Goal: Task Accomplishment & Management: Use online tool/utility

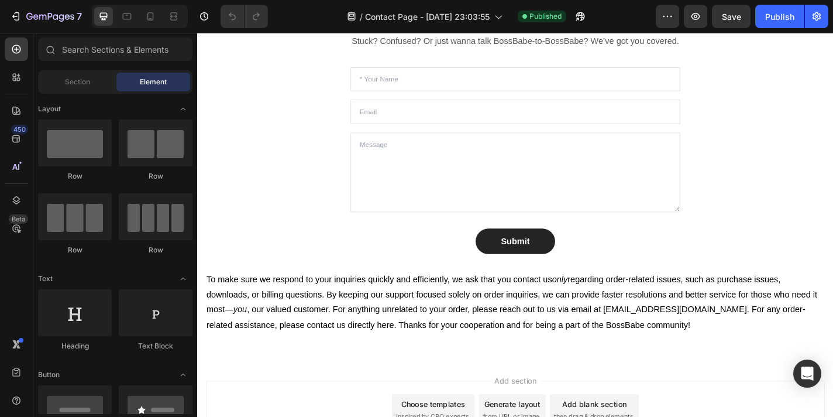
scroll to position [783, 0]
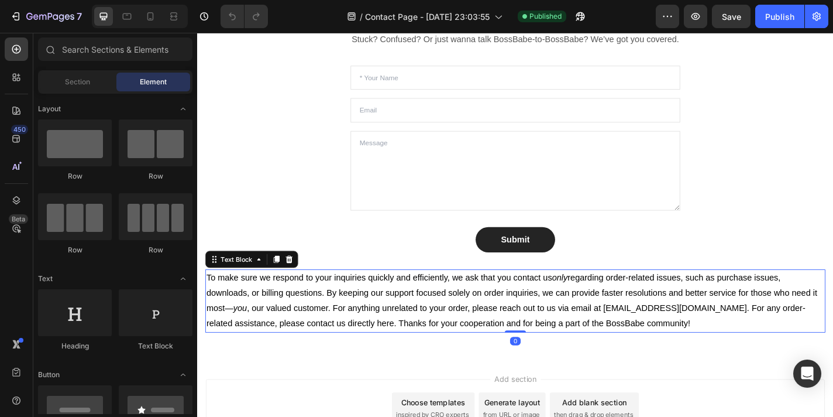
click at [338, 322] on p "To make sure we respond to your inquiries quickly and efficiently, we ask that …" at bounding box center [548, 328] width 682 height 67
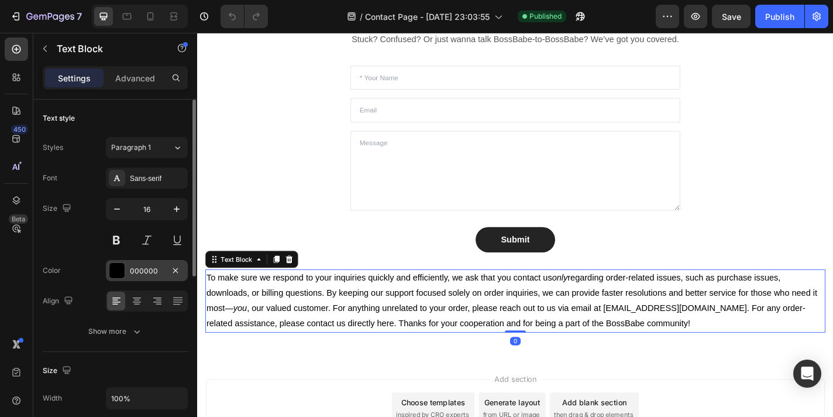
click at [148, 269] on div "000000" at bounding box center [147, 271] width 34 height 11
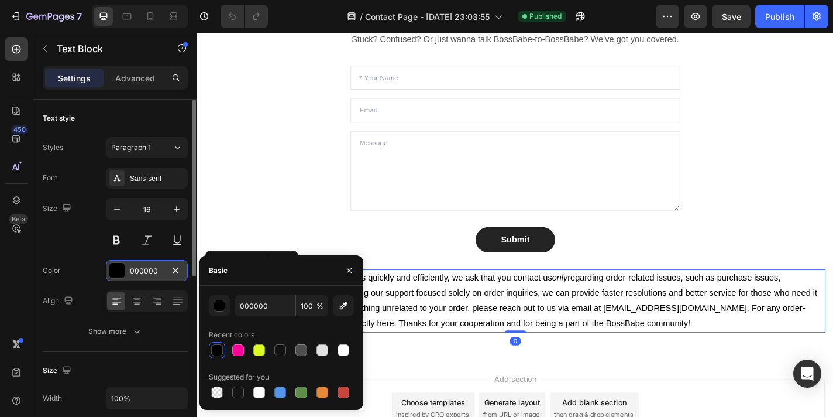
click at [148, 269] on div "000000" at bounding box center [147, 271] width 34 height 11
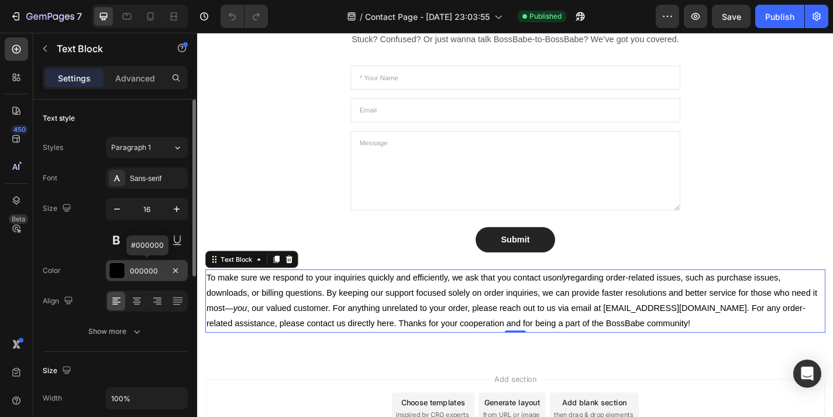
click at [148, 269] on div "000000" at bounding box center [147, 271] width 34 height 11
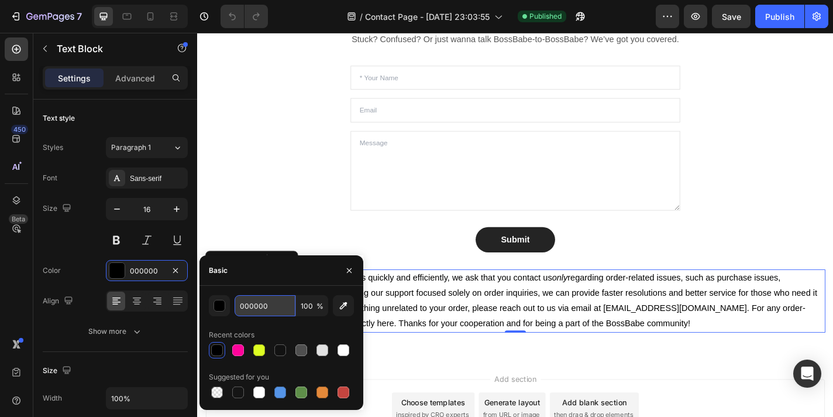
click at [256, 306] on input "000000" at bounding box center [265, 305] width 61 height 21
paste input "#42404"
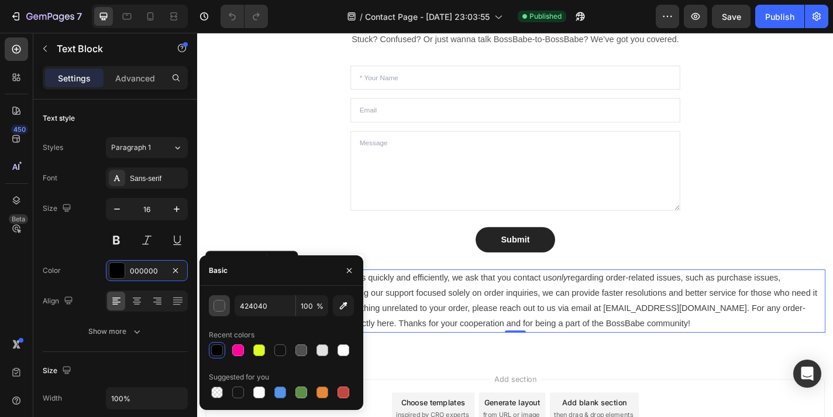
click at [215, 304] on div "button" at bounding box center [220, 306] width 12 height 12
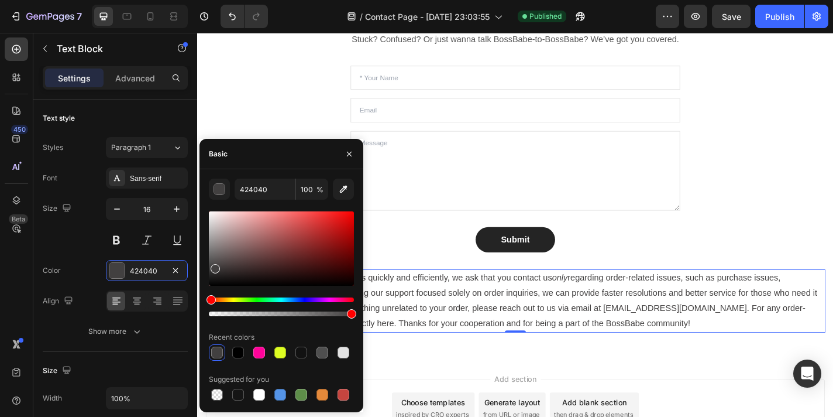
click at [550, 343] on p "To make sure we respond to your inquiries quickly and efficiently, we ask that …" at bounding box center [548, 328] width 682 height 67
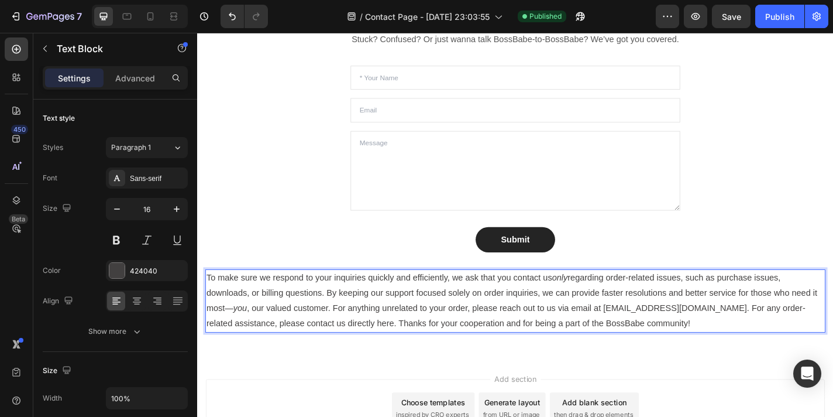
click at [550, 343] on p "To make sure we respond to your inquiries quickly and efficiently, we ask that …" at bounding box center [548, 328] width 682 height 67
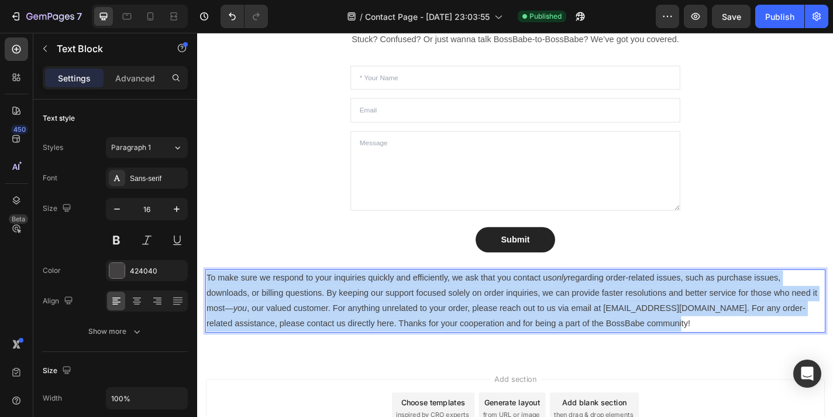
click at [550, 343] on p "To make sure we respond to your inquiries quickly and efficiently, we ask that …" at bounding box center [548, 328] width 682 height 67
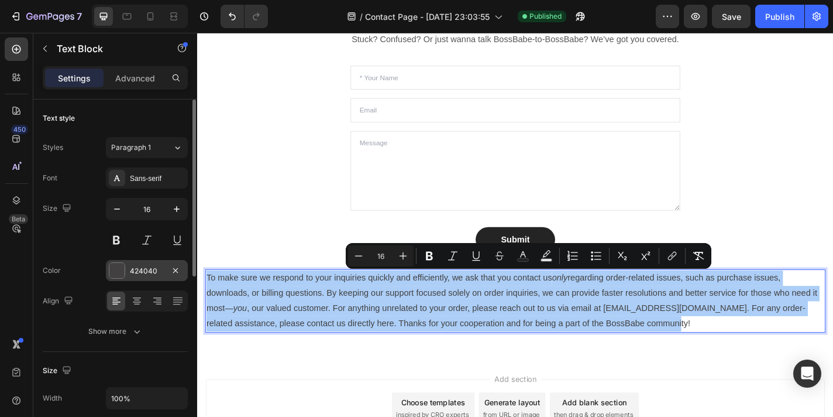
click at [121, 268] on div at bounding box center [116, 270] width 15 height 15
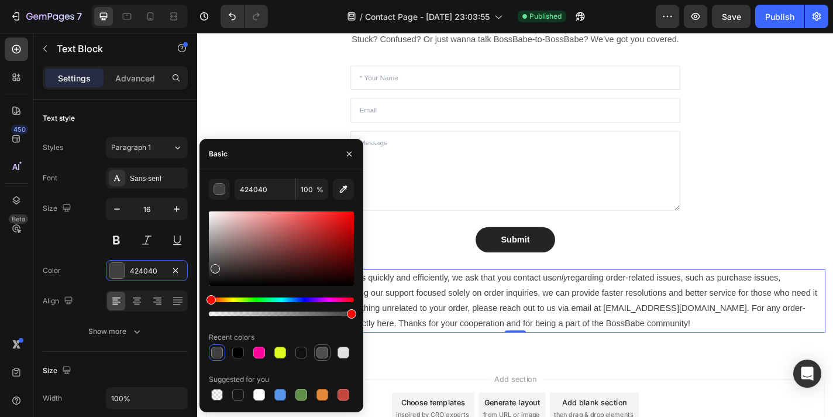
click at [321, 353] on div at bounding box center [323, 352] width 12 height 12
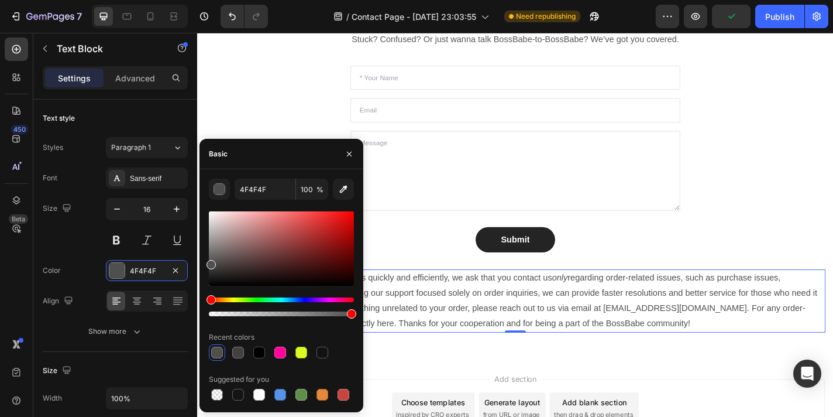
click at [215, 350] on div at bounding box center [217, 352] width 12 height 12
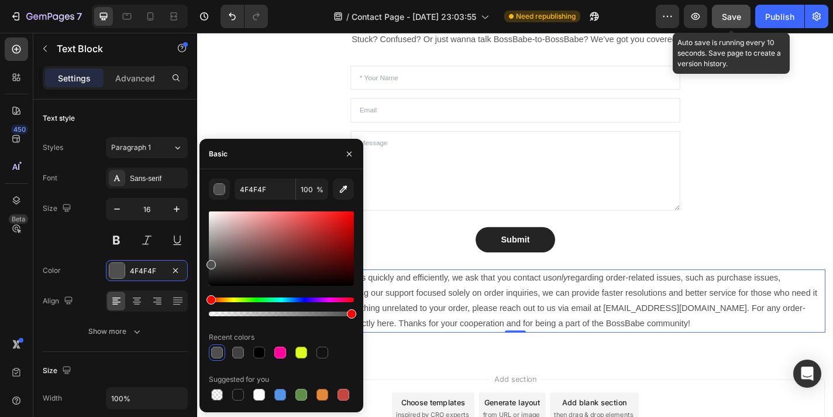
click at [733, 16] on span "Save" at bounding box center [731, 17] width 19 height 10
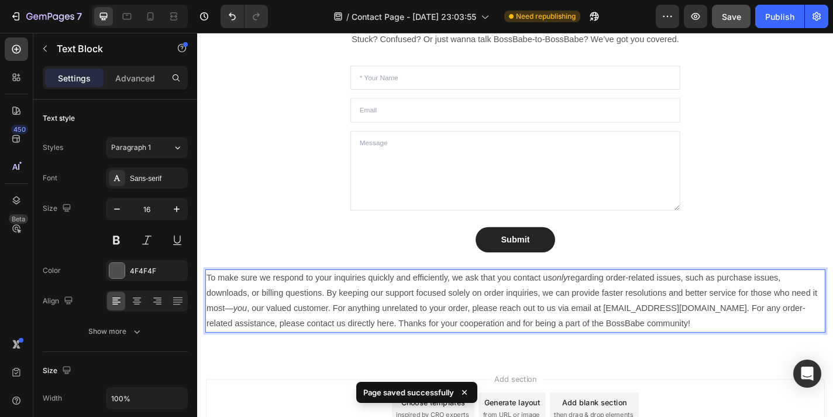
click at [403, 341] on p "To make sure we respond to your inquiries quickly and efficiently, we ask that …" at bounding box center [548, 328] width 682 height 67
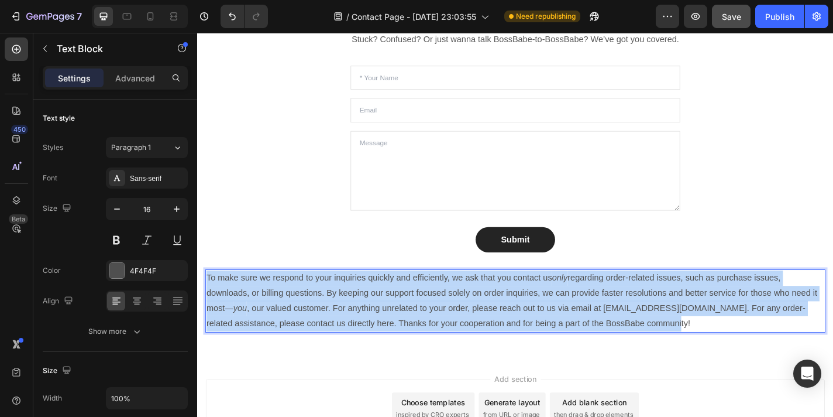
drag, startPoint x: 714, startPoint y: 353, endPoint x: 191, endPoint y: 303, distance: 525.5
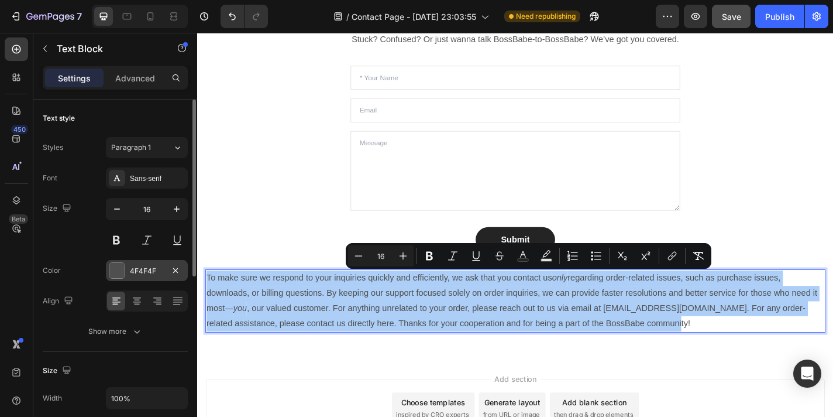
click at [116, 270] on div at bounding box center [116, 270] width 15 height 15
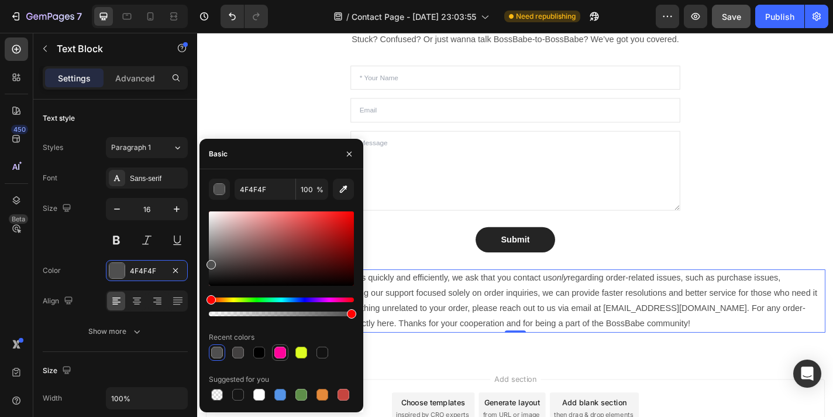
click at [279, 353] on div at bounding box center [280, 352] width 12 height 12
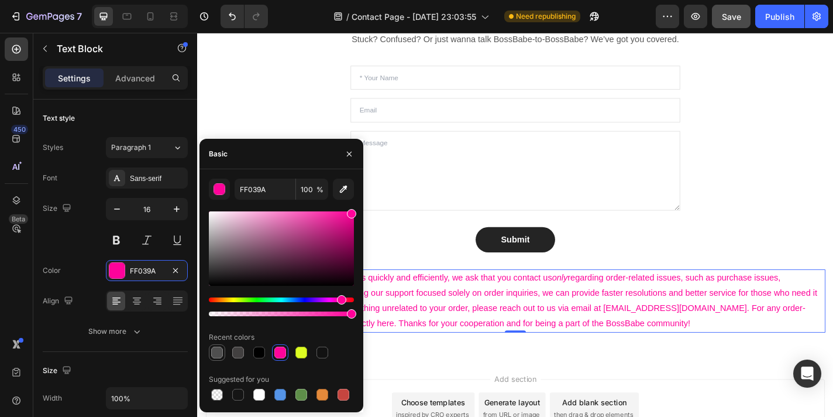
click at [216, 355] on div at bounding box center [217, 352] width 12 height 12
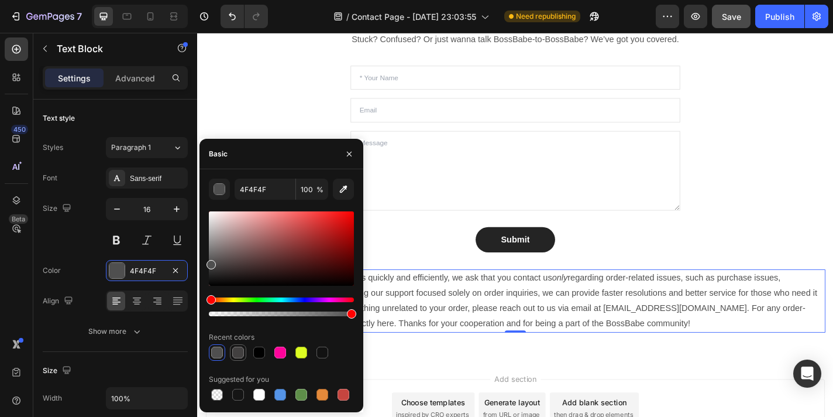
click at [238, 352] on div at bounding box center [238, 352] width 12 height 12
click at [215, 353] on div at bounding box center [217, 352] width 12 height 12
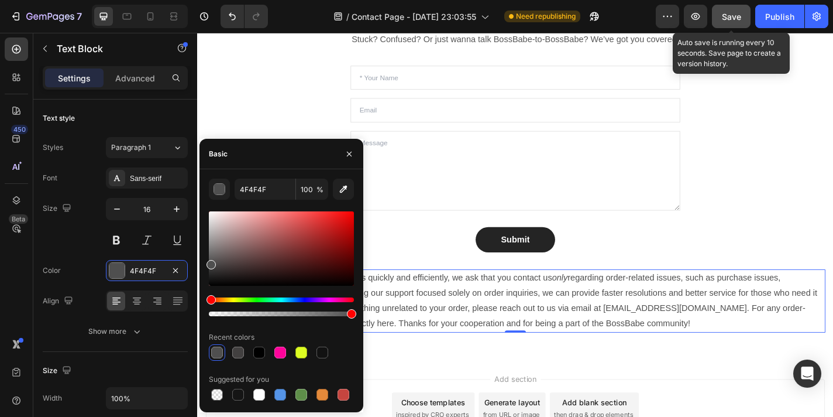
click at [732, 19] on span "Save" at bounding box center [731, 17] width 19 height 10
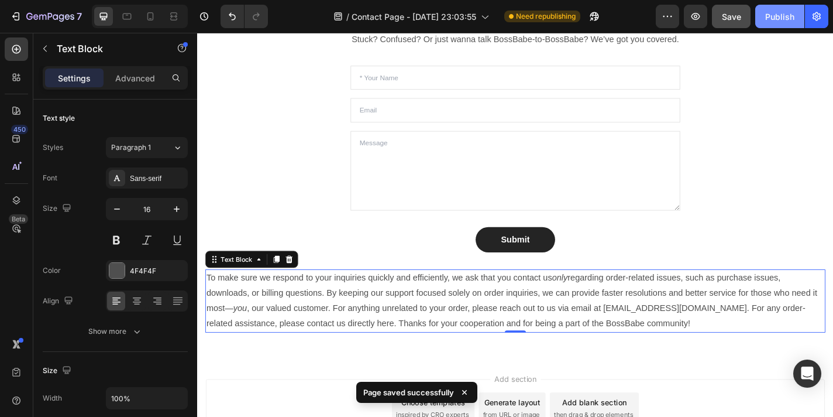
click at [777, 19] on div "Publish" at bounding box center [779, 17] width 29 height 12
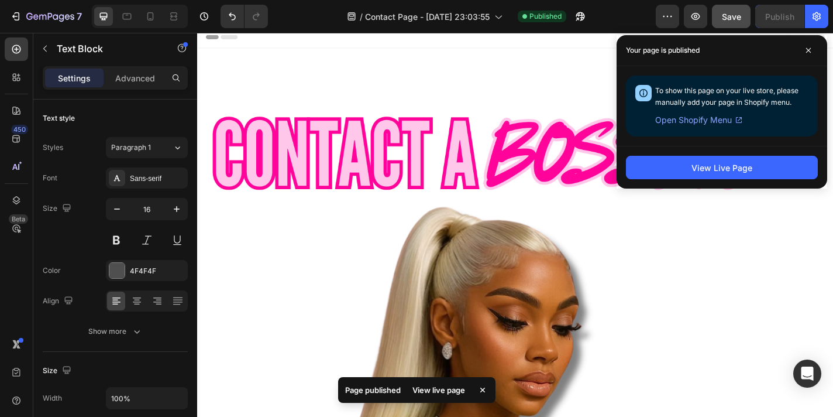
scroll to position [0, 0]
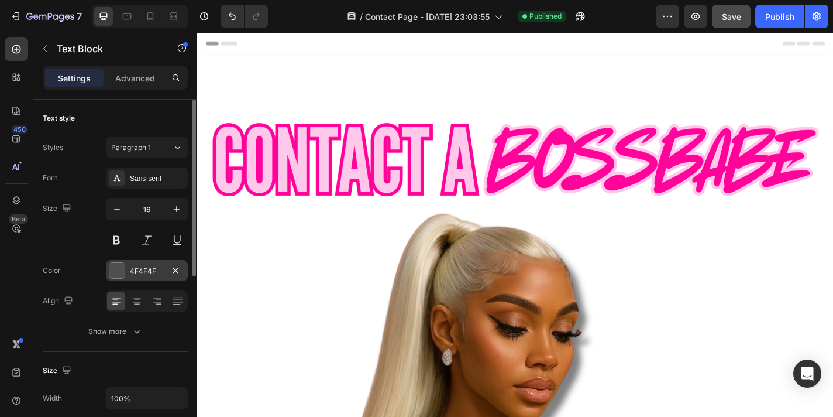
click at [140, 276] on div "4F4F4F" at bounding box center [147, 271] width 34 height 11
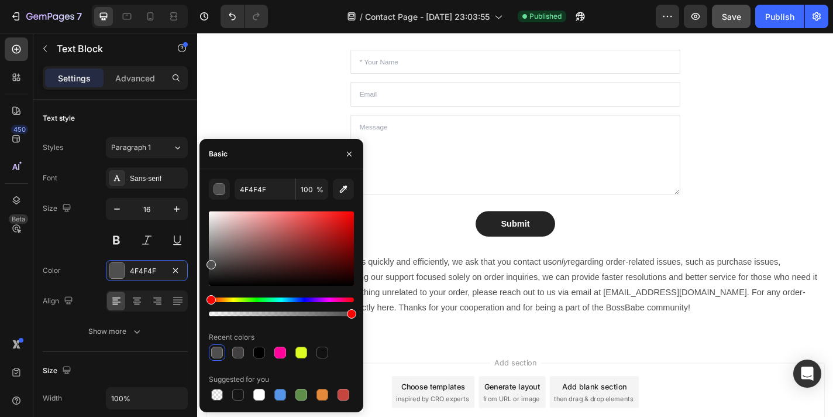
scroll to position [886, 0]
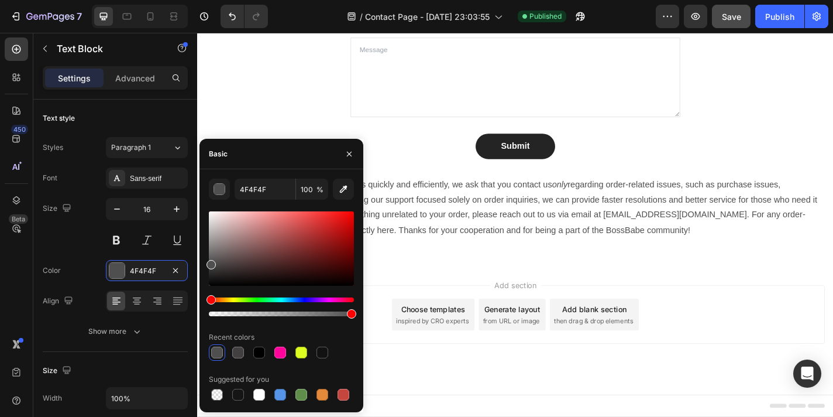
click at [511, 234] on p "To make sure we respond to your inquiries quickly and efficiently, we ask that …" at bounding box center [548, 225] width 682 height 67
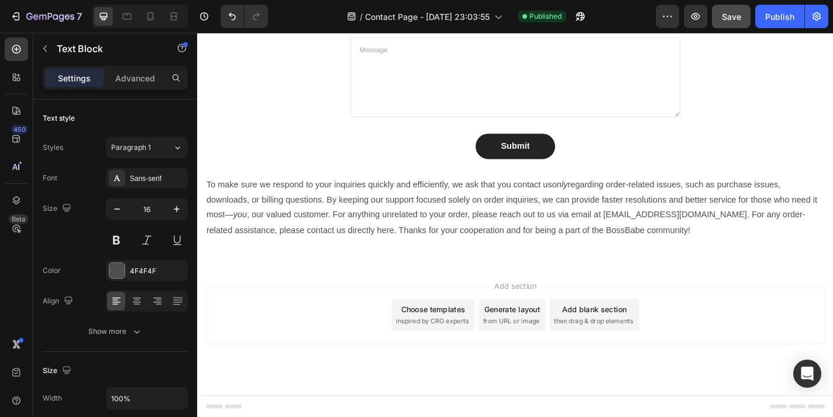
click at [511, 234] on p "To make sure we respond to your inquiries quickly and efficiently, we ask that …" at bounding box center [548, 225] width 682 height 67
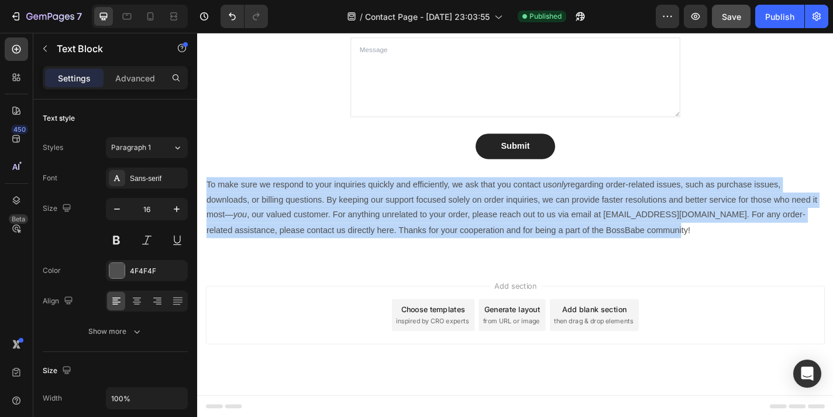
click at [511, 234] on p "To make sure we respond to your inquiries quickly and efficiently, we ask that …" at bounding box center [548, 225] width 682 height 67
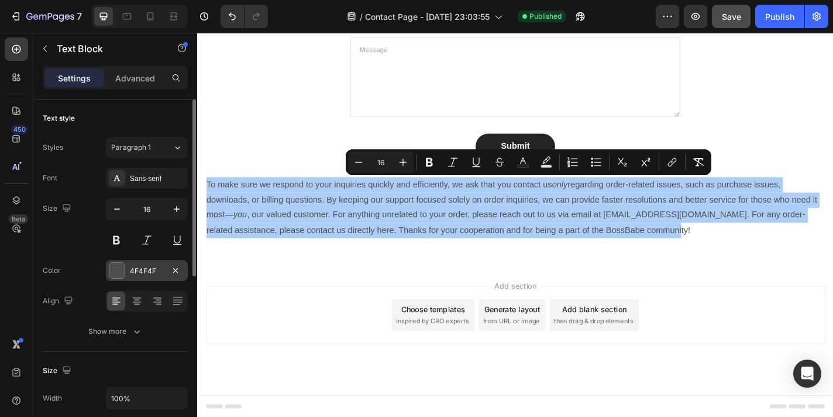
click at [140, 272] on div "4F4F4F" at bounding box center [147, 271] width 34 height 11
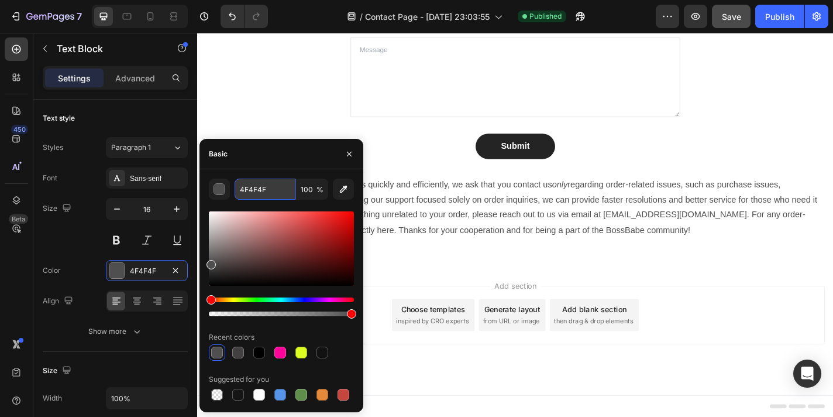
click at [261, 195] on input "4F4F4F" at bounding box center [265, 188] width 61 height 21
paste input "#424040"
type input "#424040"
click at [285, 98] on div "Let’s Connect! Heading Stuck? Confused? Or just wanna talk BossBabe-to-BossBabe…" at bounding box center [548, 36] width 685 height 308
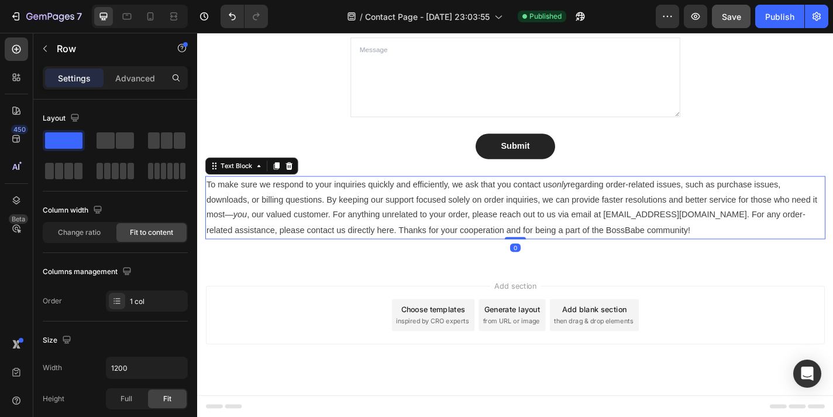
click at [326, 242] on p "To make sure we respond to your inquiries quickly and efficiently, we ask that …" at bounding box center [548, 225] width 682 height 67
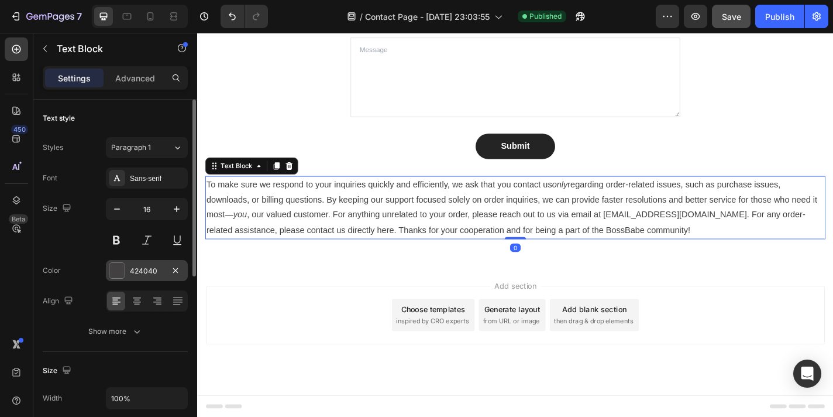
click at [150, 270] on div "424040" at bounding box center [147, 271] width 34 height 11
click at [161, 269] on div "424040" at bounding box center [147, 271] width 34 height 11
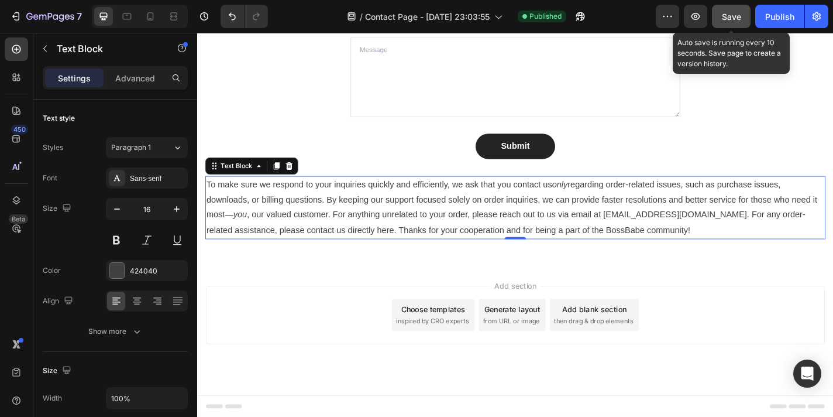
click at [735, 15] on span "Save" at bounding box center [731, 17] width 19 height 10
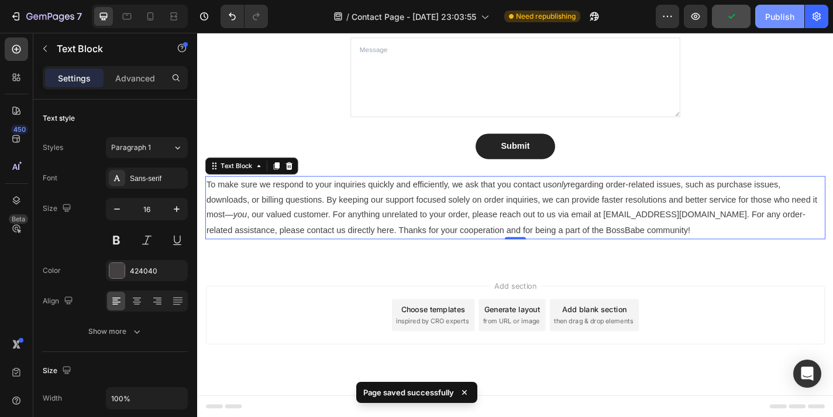
click at [768, 22] on div "Publish" at bounding box center [779, 17] width 29 height 12
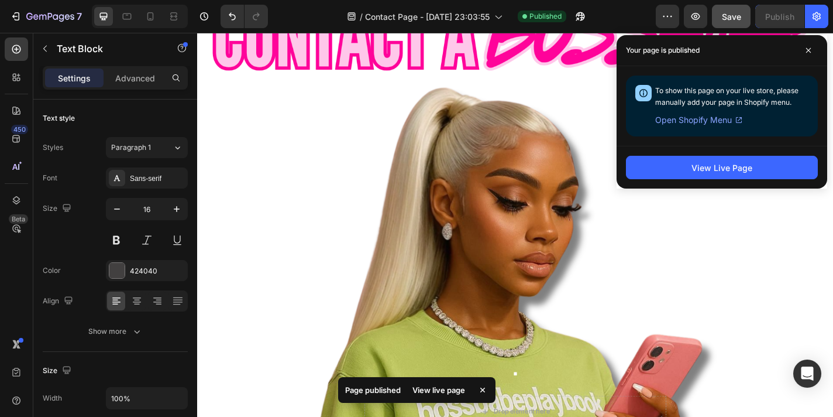
scroll to position [35, 0]
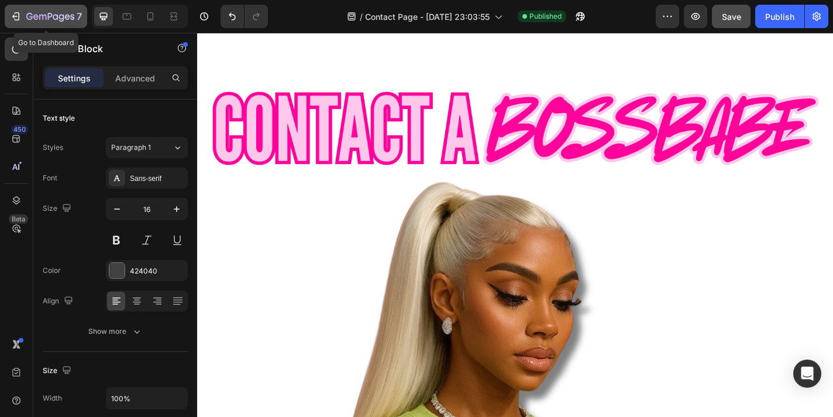
click at [57, 20] on icon "button" at bounding box center [50, 17] width 48 height 10
